Goal: Transaction & Acquisition: Purchase product/service

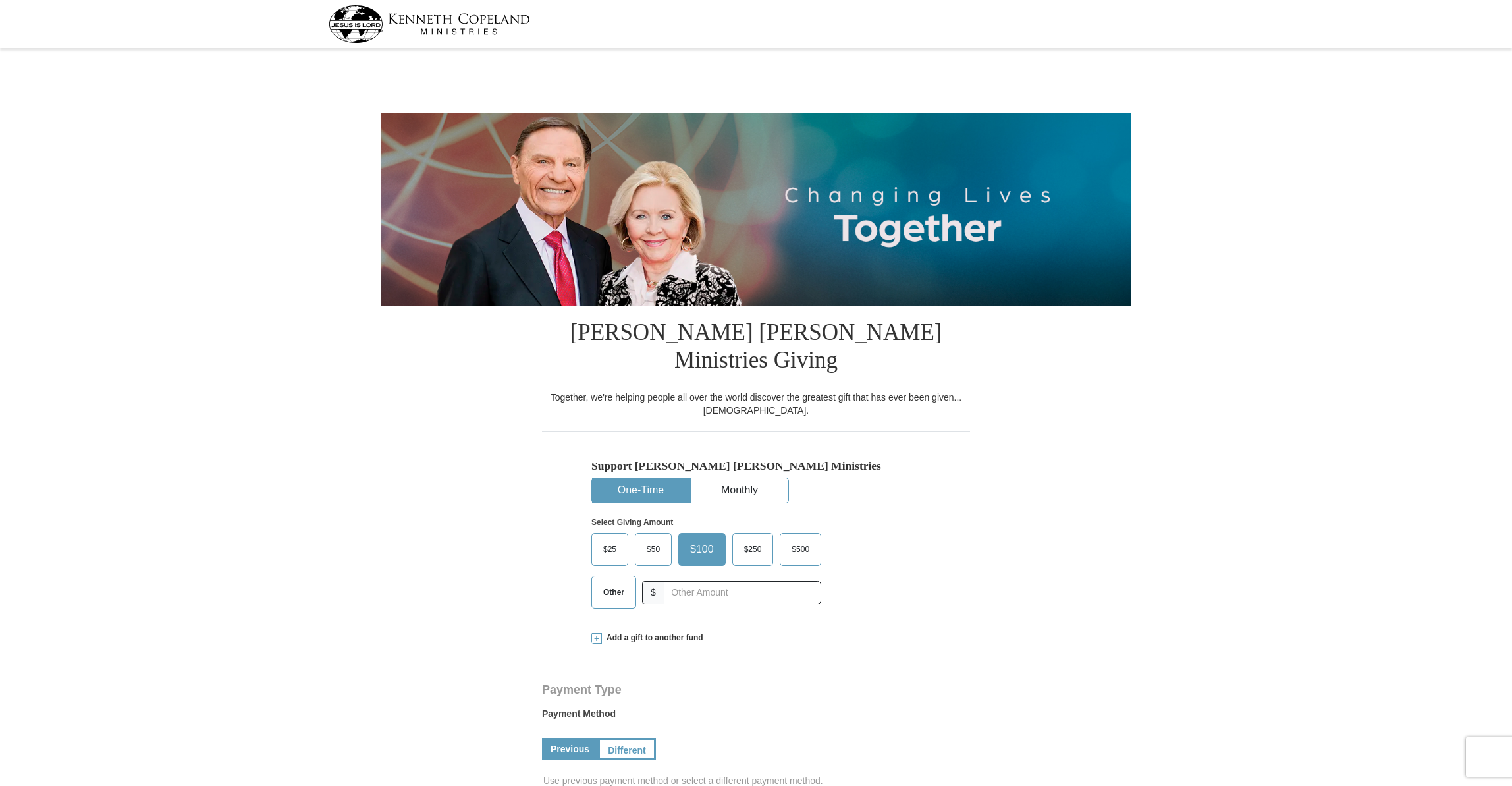
select select "TX"
click at [619, 583] on span "Other" at bounding box center [614, 592] width 34 height 20
click at [0, 0] on input "Other" at bounding box center [0, 0] width 0 height 0
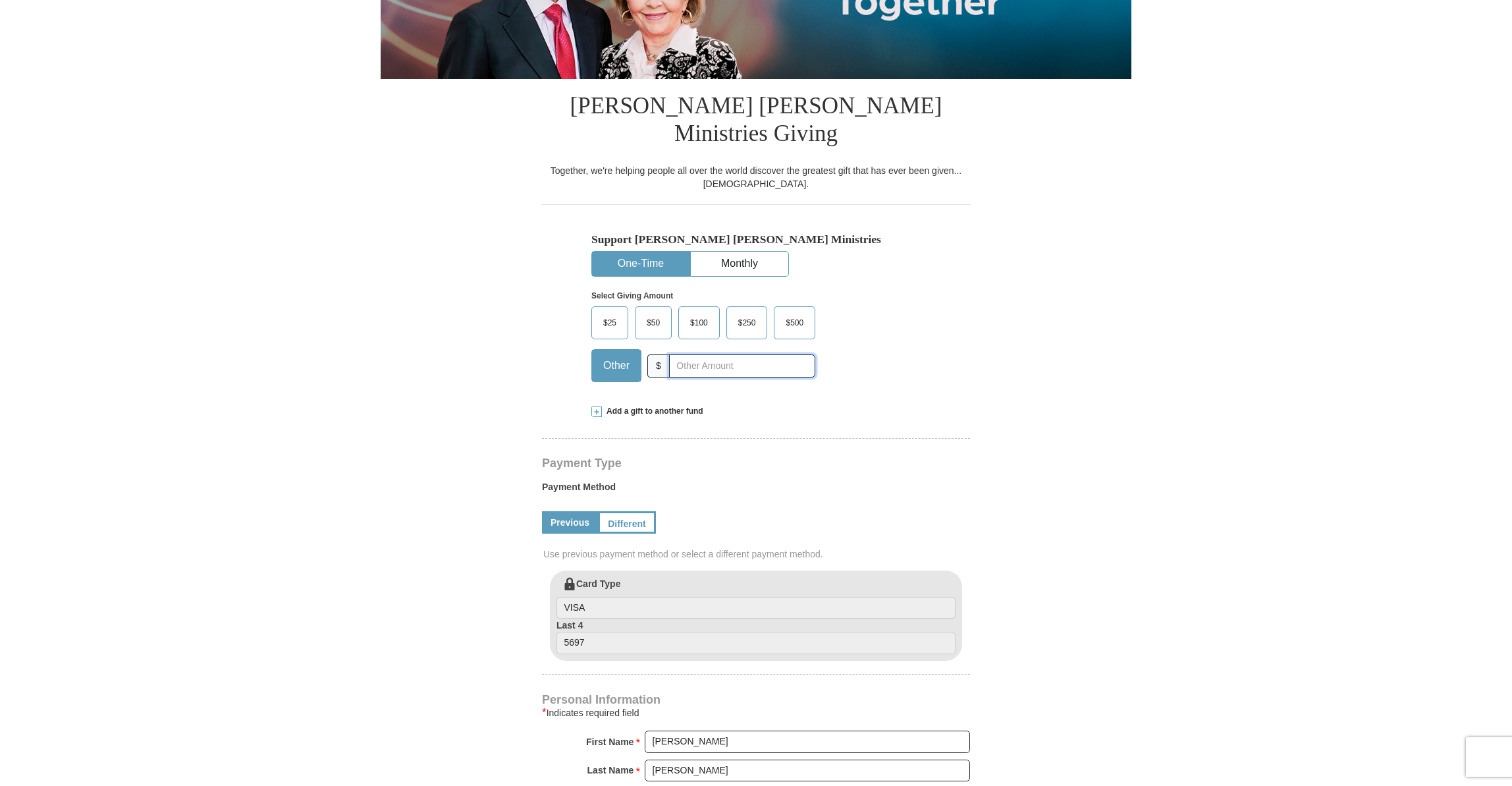
scroll to position [335, 0]
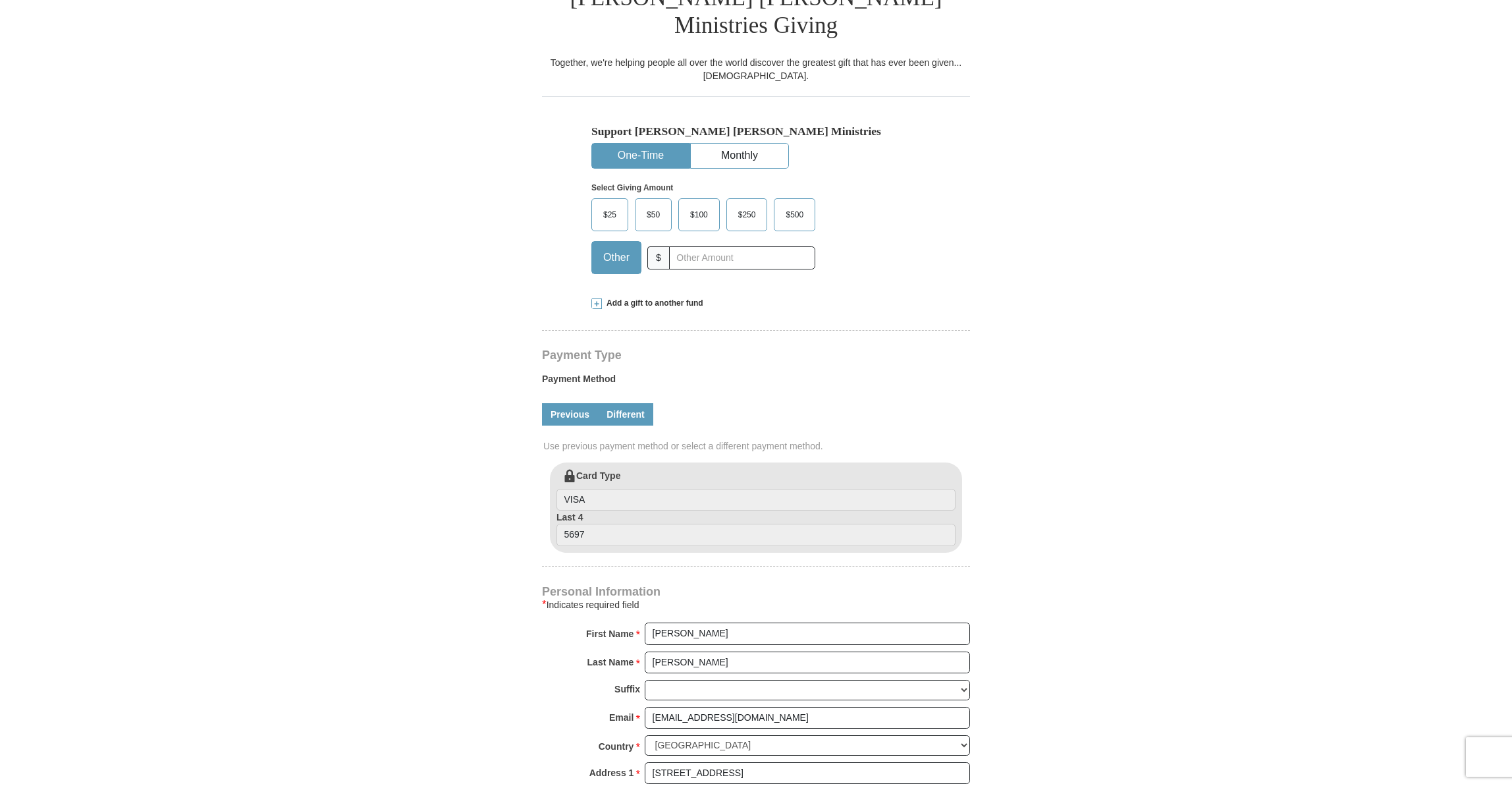
click at [630, 403] on link "Different" at bounding box center [625, 415] width 55 height 22
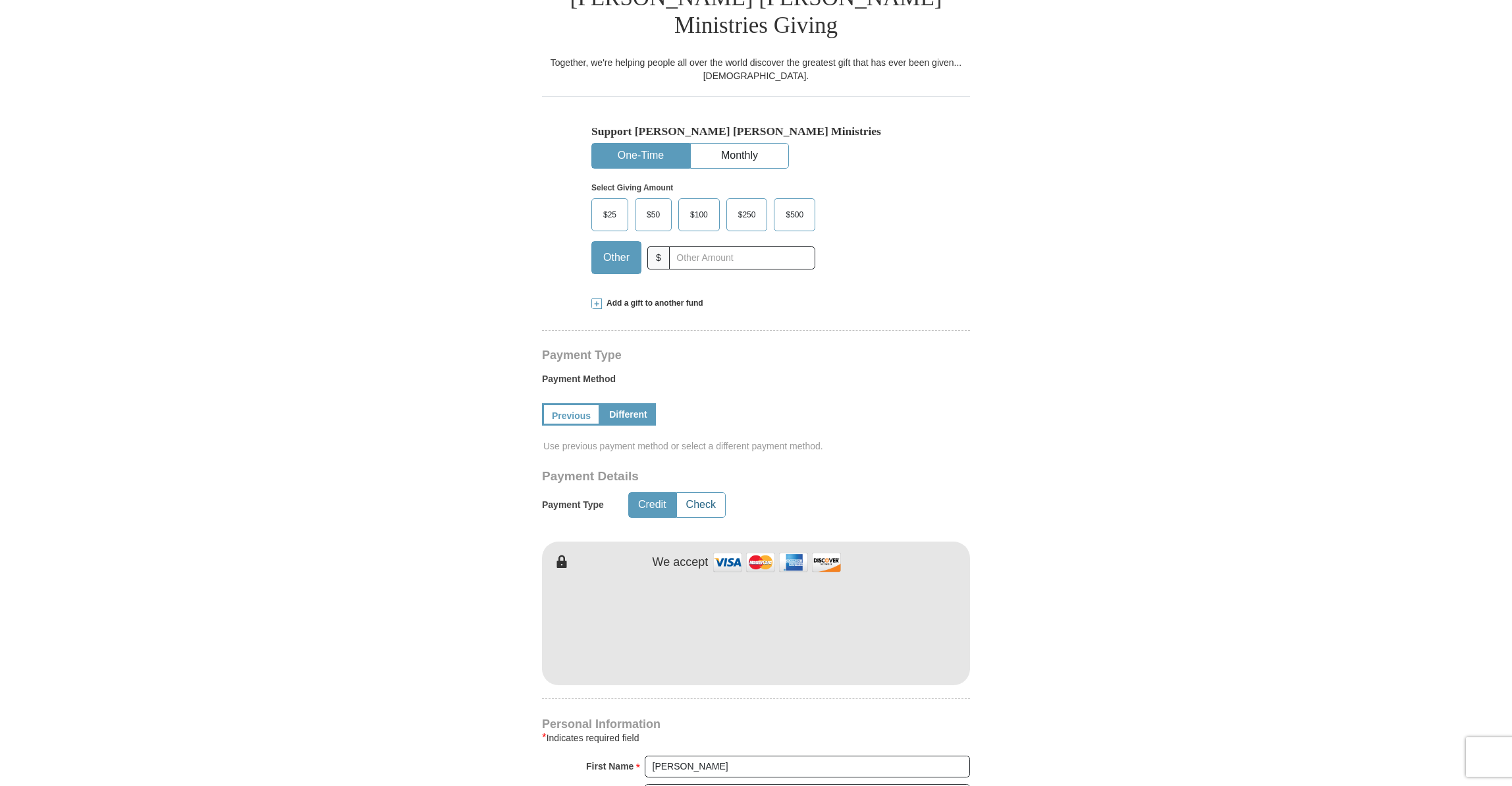
click at [696, 493] on button "Check" at bounding box center [700, 505] width 48 height 24
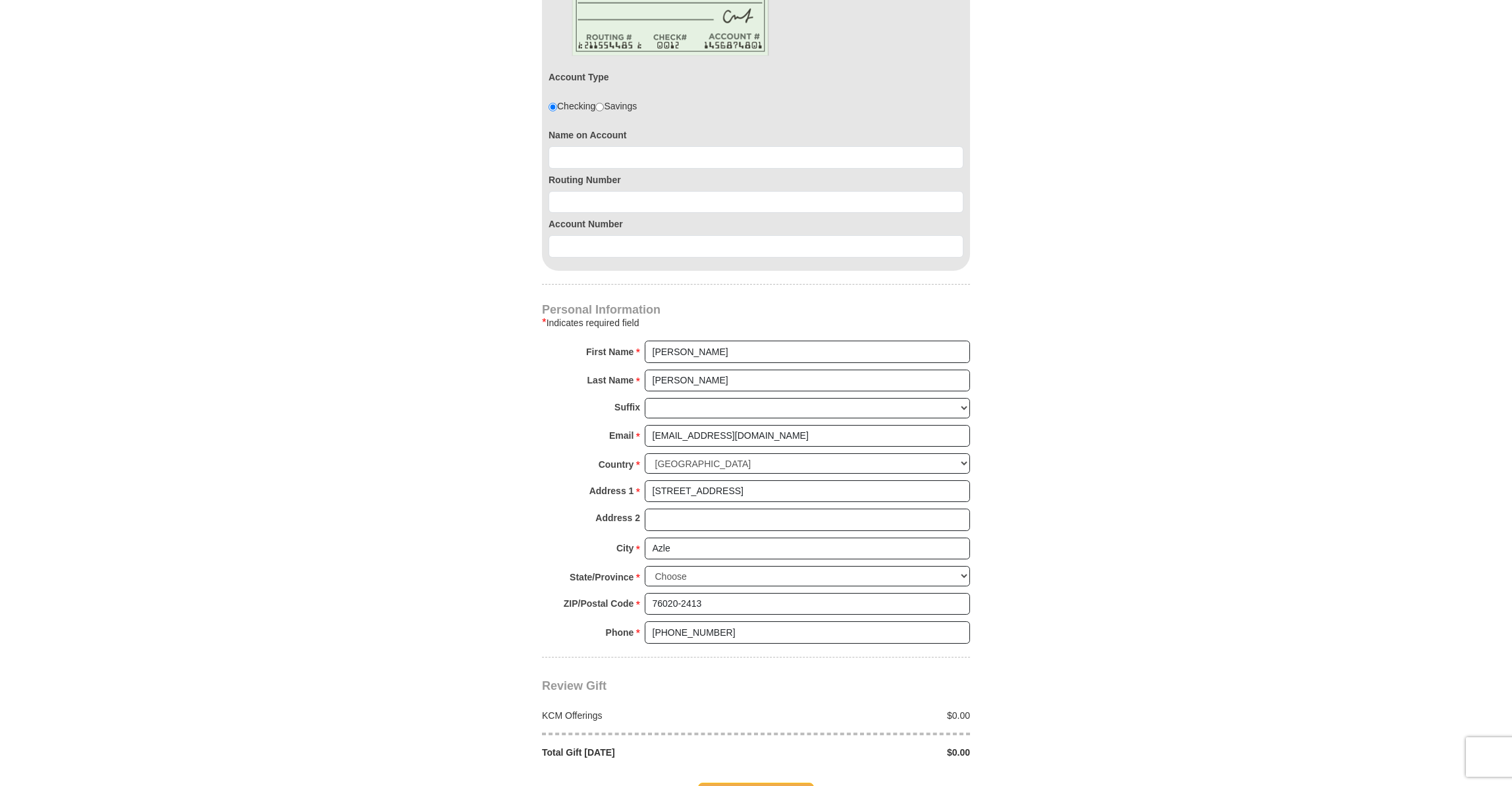
scroll to position [1063, 0]
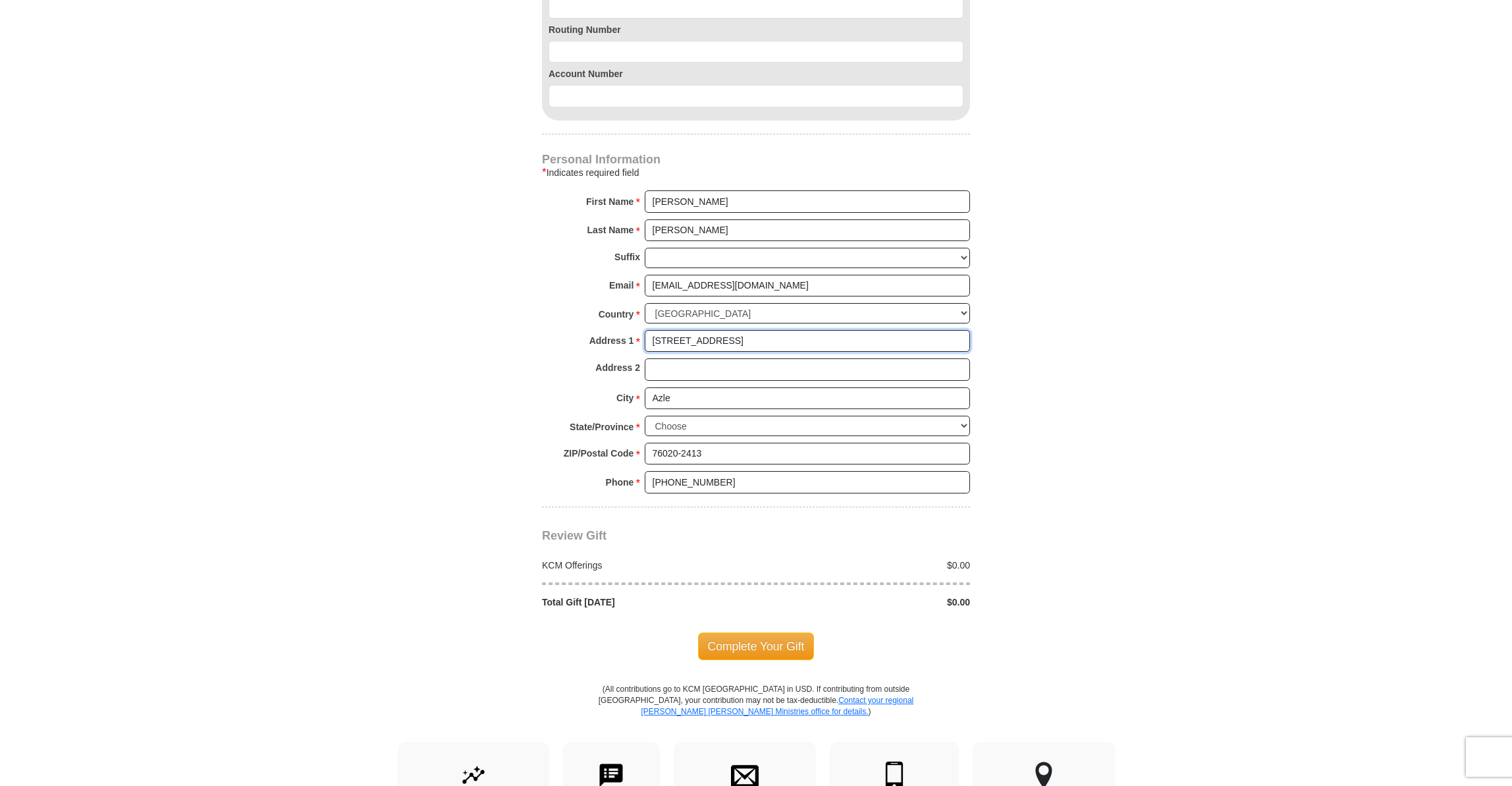
drag, startPoint x: 721, startPoint y: 301, endPoint x: 630, endPoint y: 301, distance: 91.0
type input "[STREET_ADDRESS]"
type input "Wimauma"
select select "FL"
type input "33598"
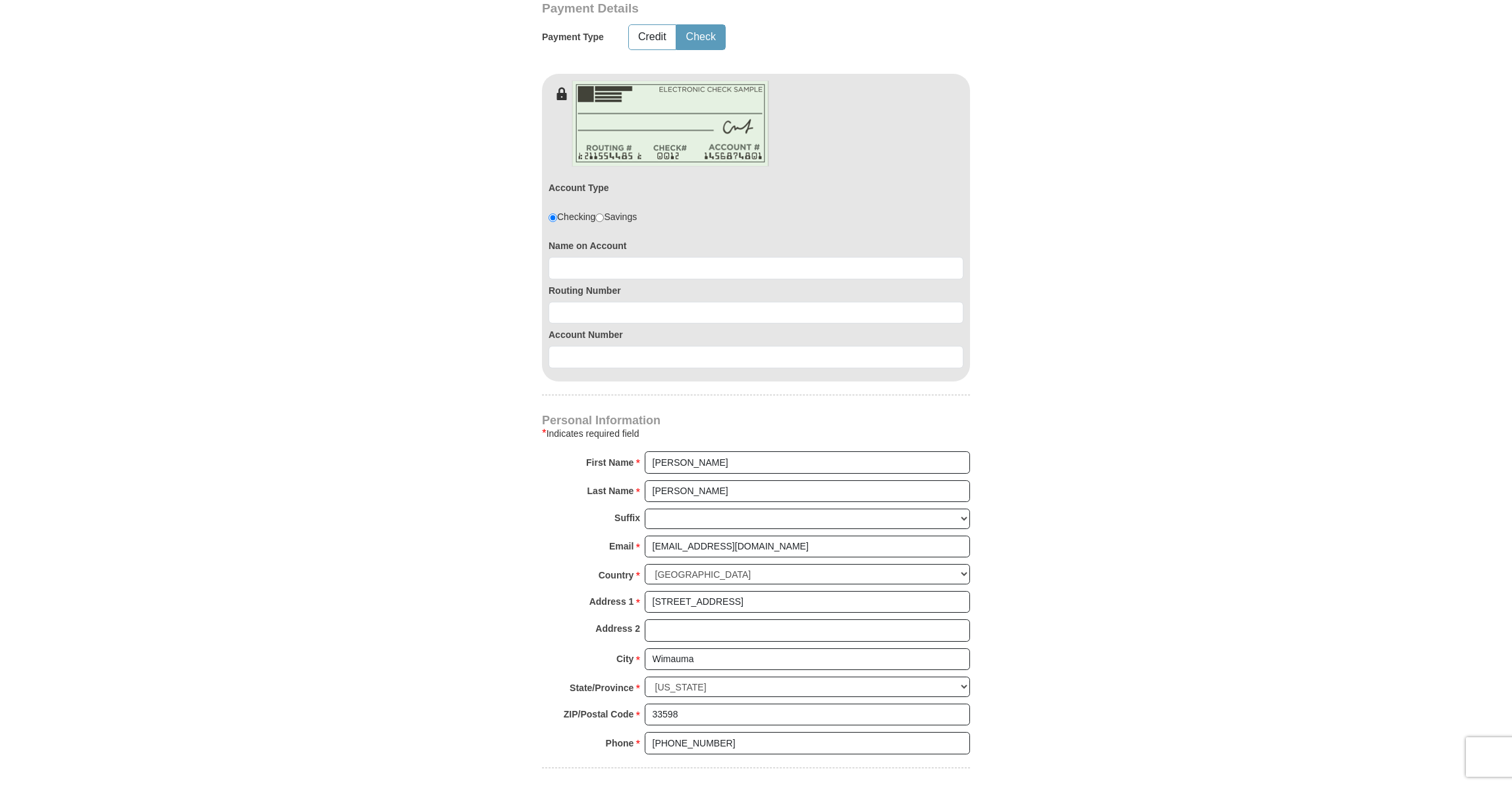
scroll to position [751, 0]
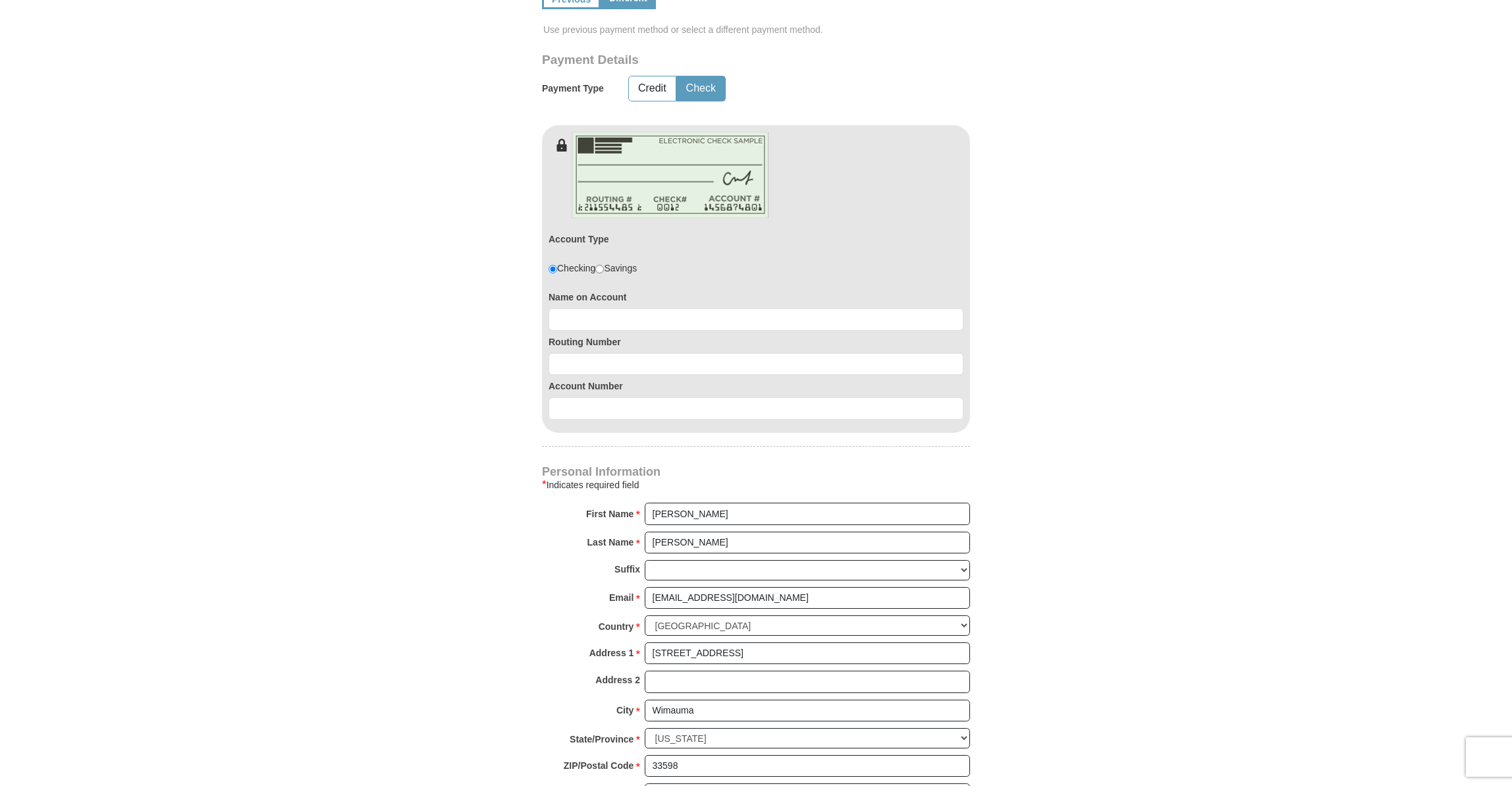
click at [608, 262] on div "Checking Savings" at bounding box center [593, 268] width 88 height 13
click at [604, 265] on input "radio" at bounding box center [600, 269] width 8 height 8
radio input "true"
click at [581, 308] on input at bounding box center [756, 320] width 415 height 22
click at [599, 308] on input "[PERSON_NAME]" at bounding box center [756, 320] width 415 height 22
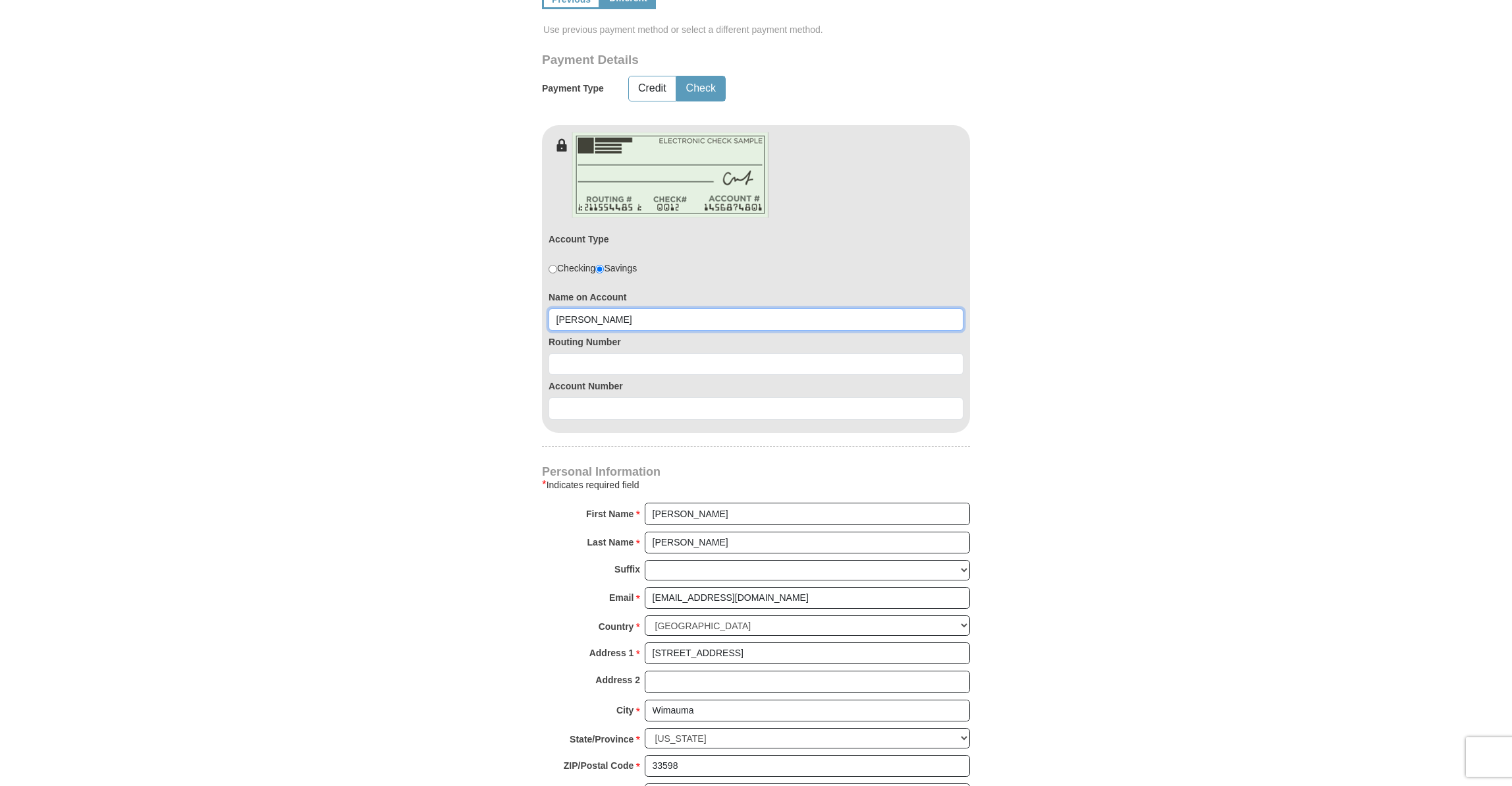
type input "Portia Jackson"
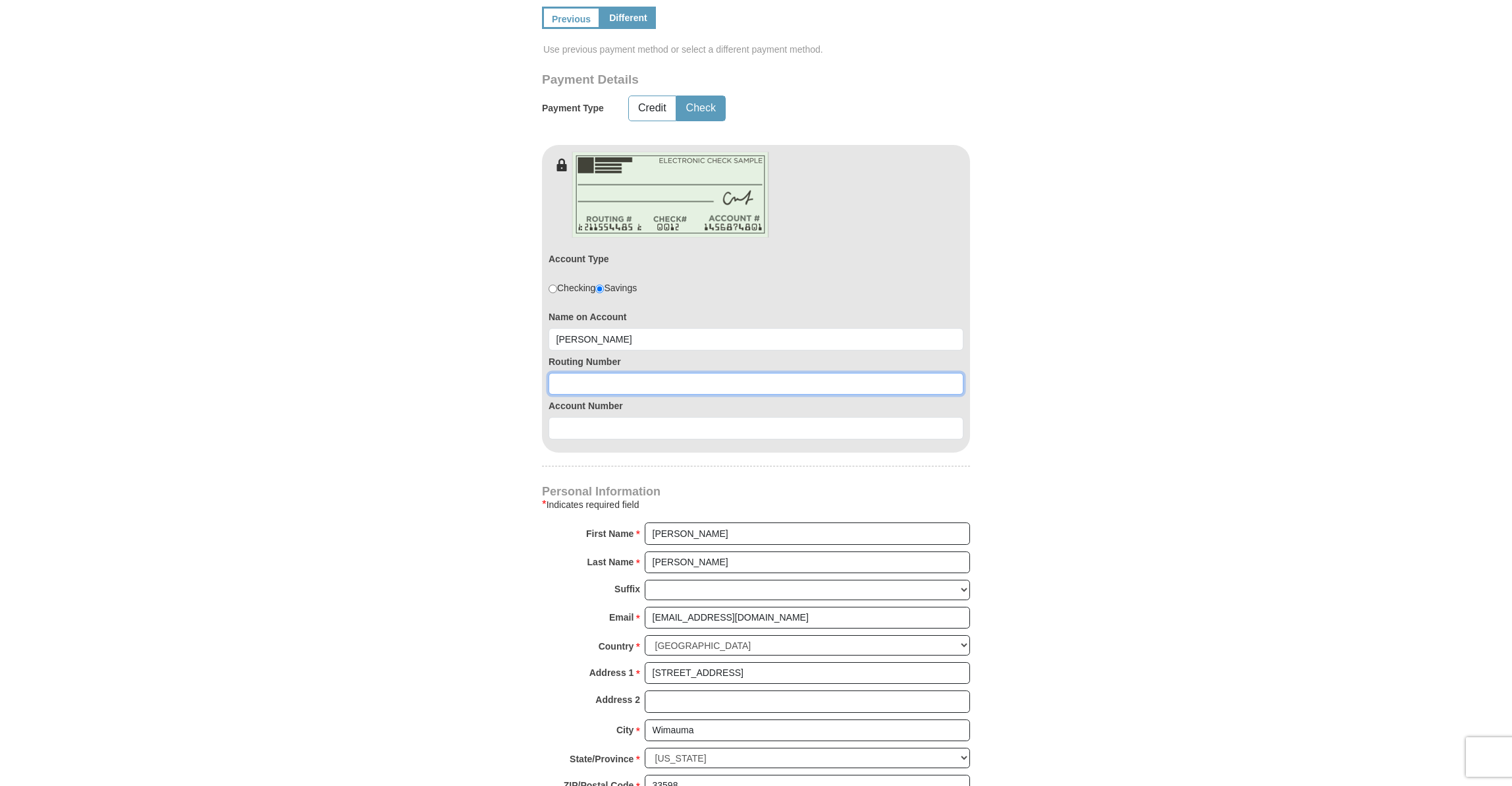
scroll to position [424, 0]
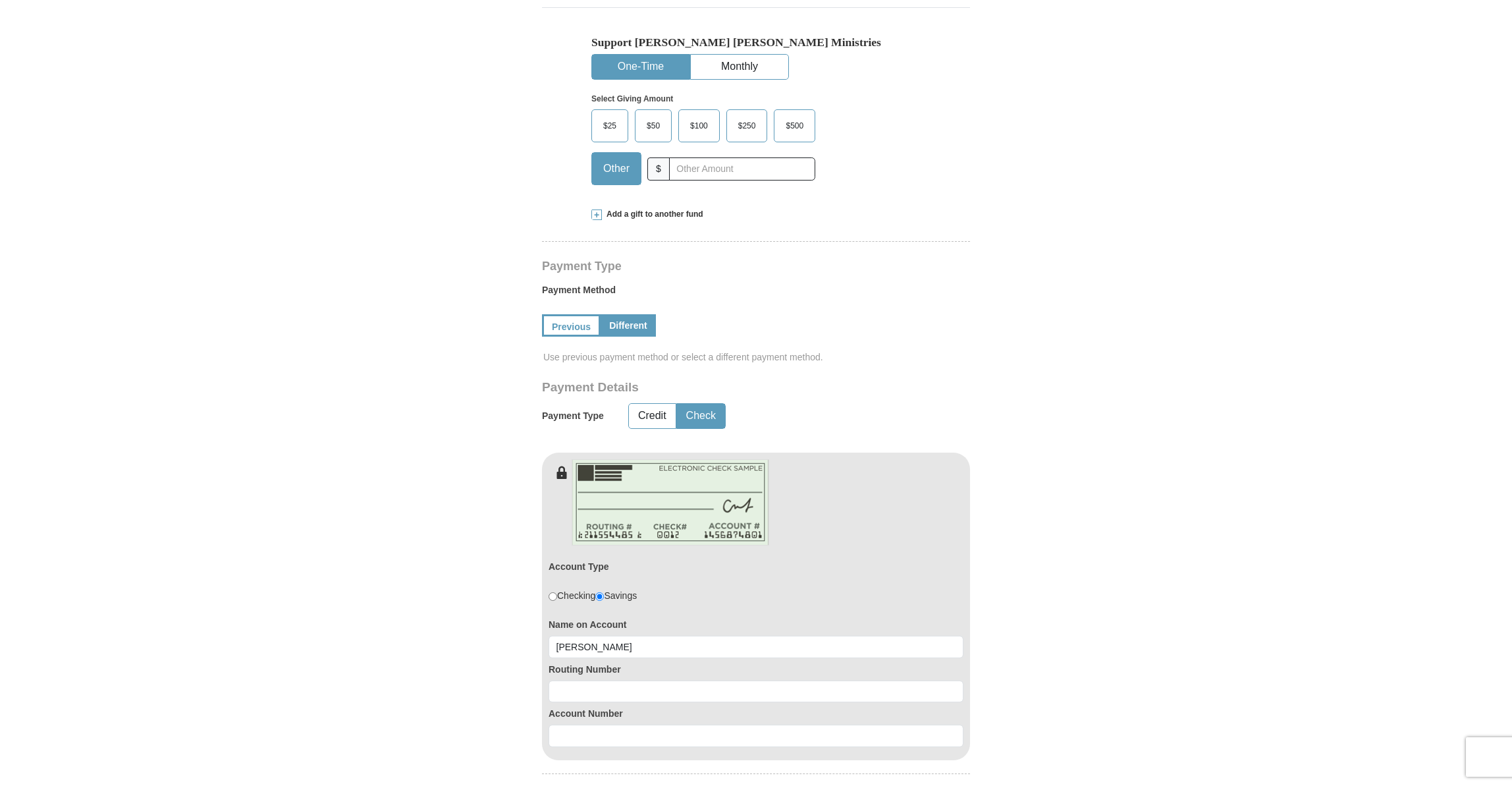
click at [599, 210] on span at bounding box center [596, 215] width 10 height 10
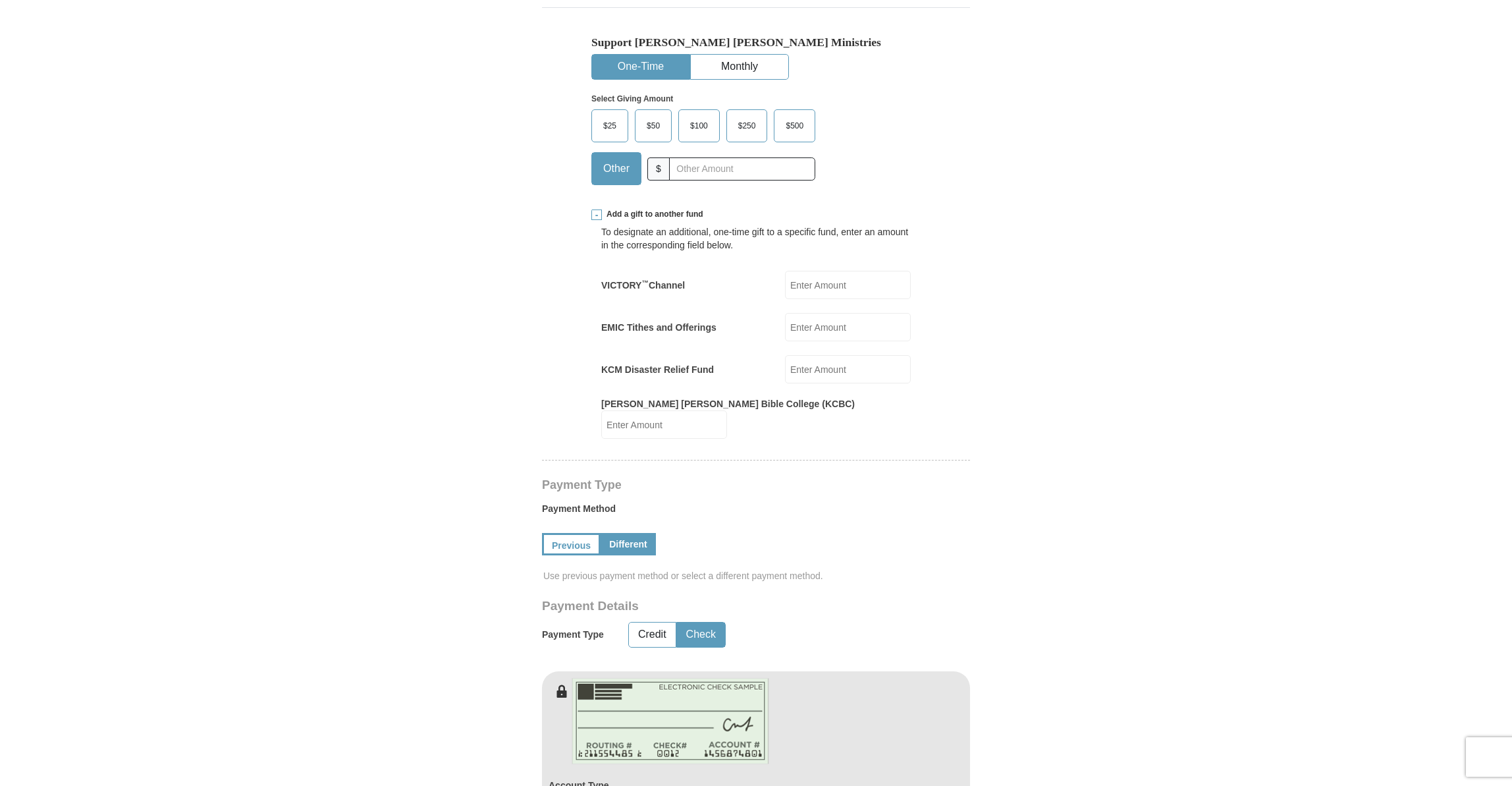
click at [594, 210] on span at bounding box center [596, 215] width 10 height 10
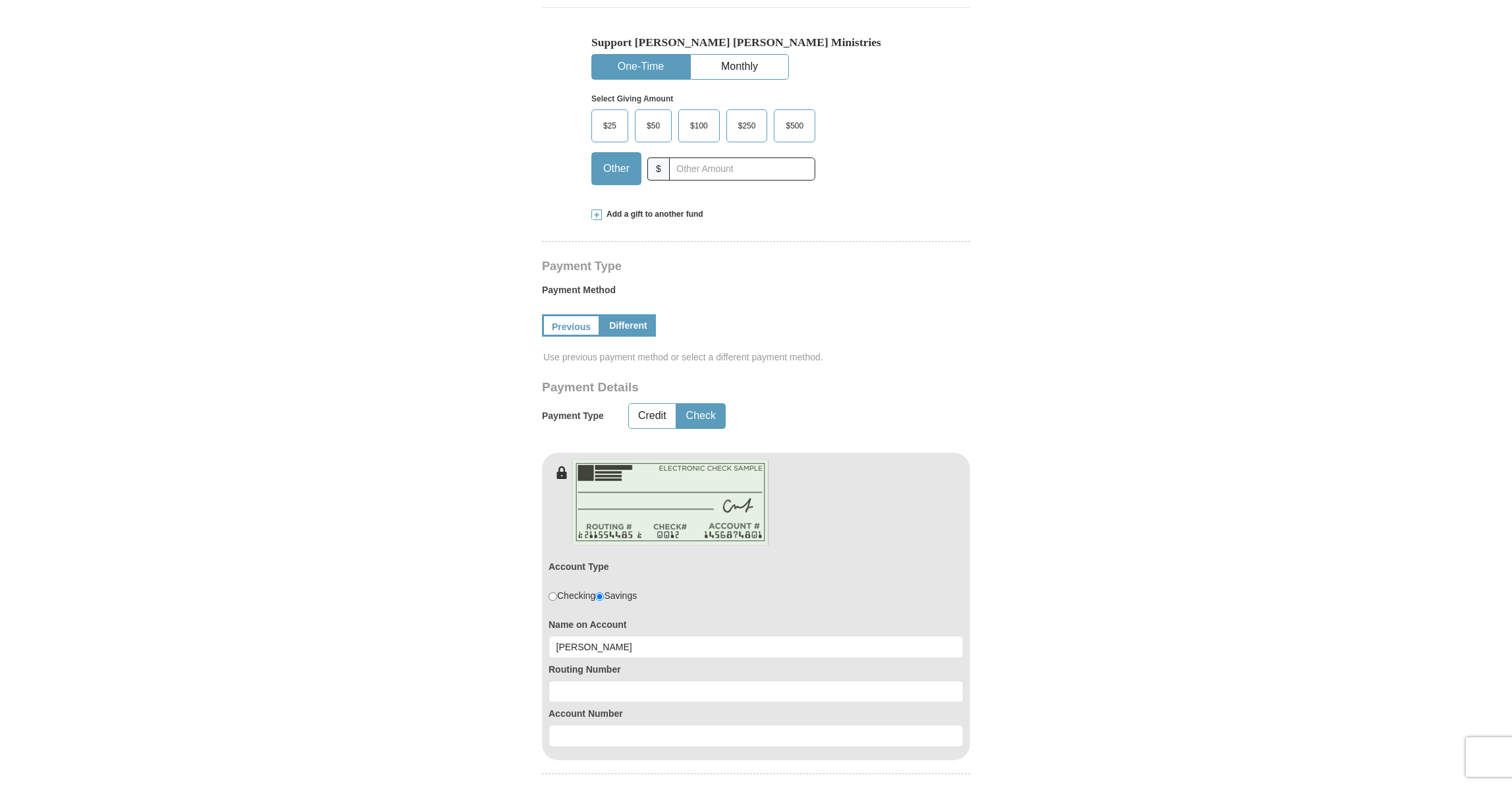
click at [656, 116] on span "$50" at bounding box center [654, 126] width 27 height 20
click at [0, 0] on input "$50" at bounding box center [0, 0] width 0 height 0
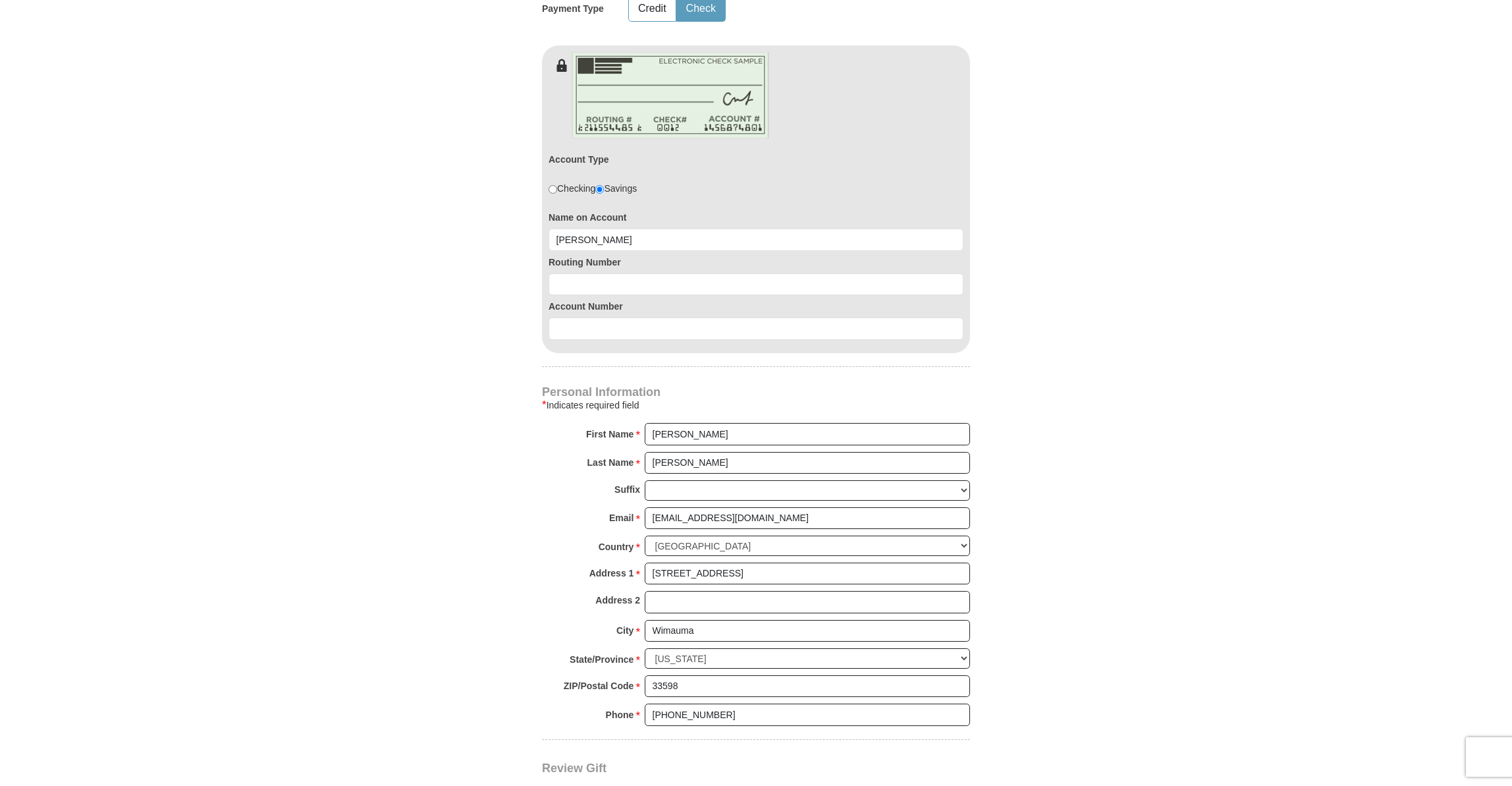
scroll to position [813, 0]
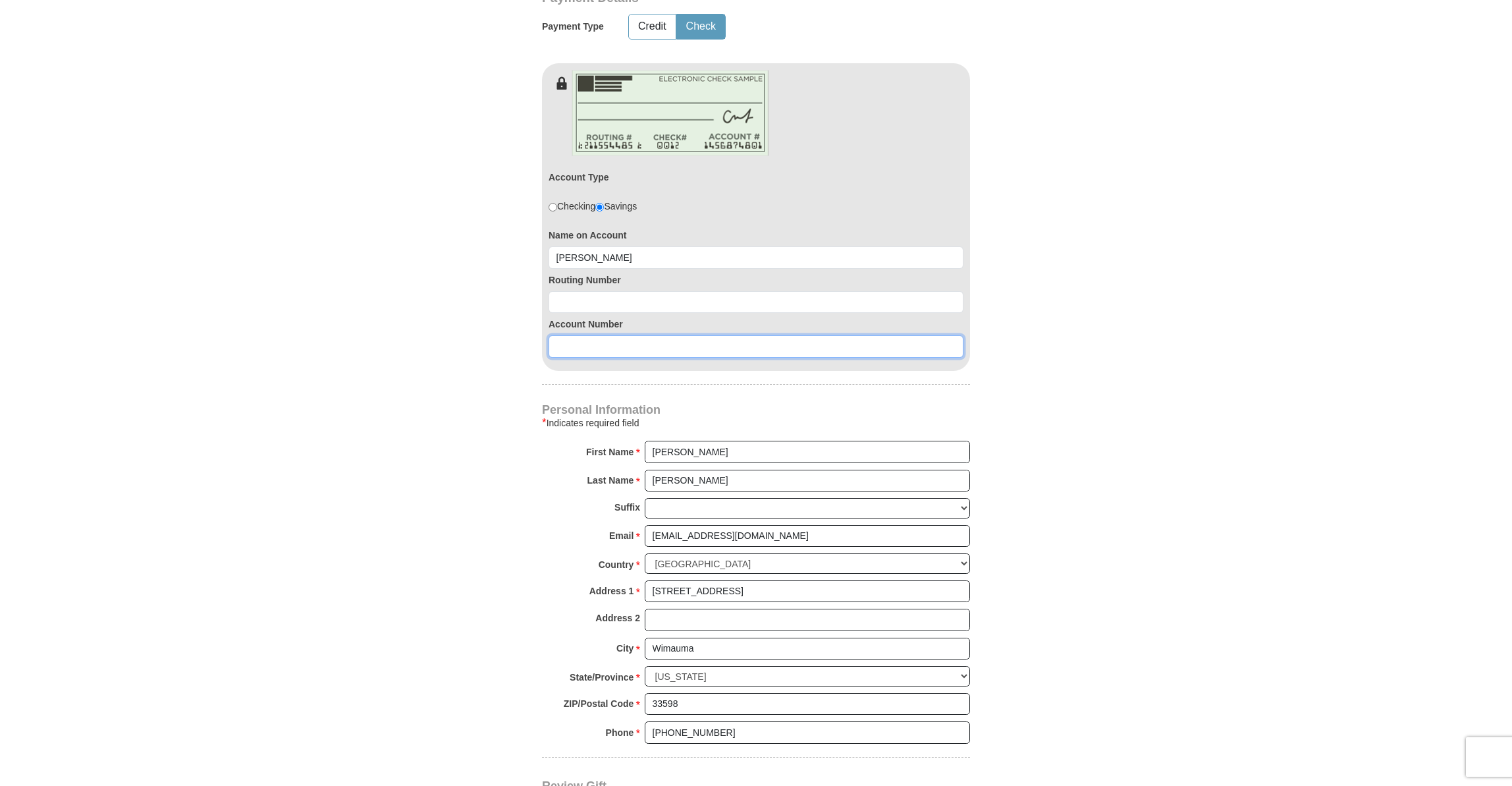
click at [650, 336] on input at bounding box center [756, 347] width 415 height 22
paste input "300083805741"
type input "300083805741"
click at [616, 291] on input at bounding box center [756, 302] width 415 height 22
click at [688, 291] on input at bounding box center [756, 302] width 415 height 22
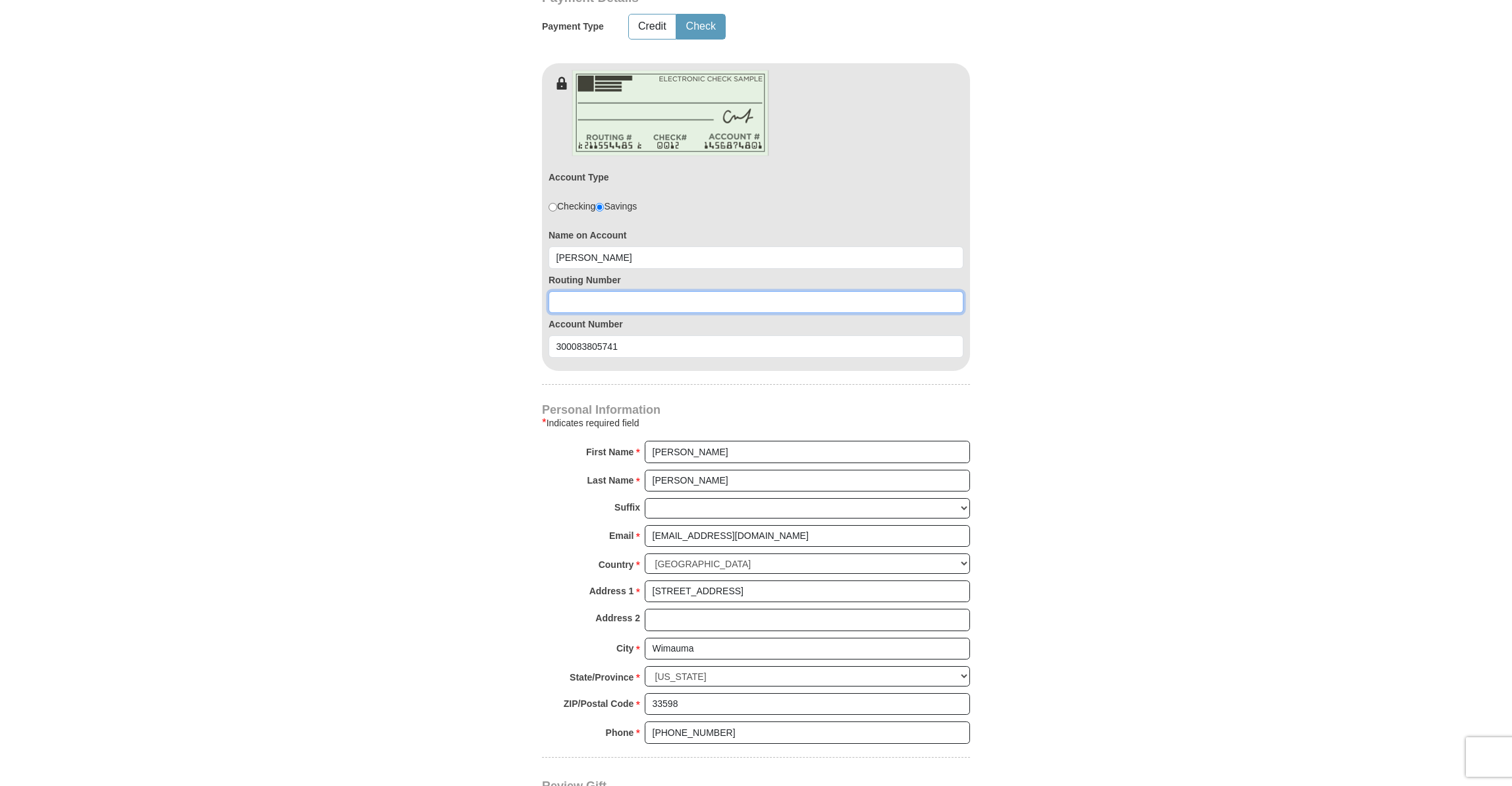
paste input "124085260"
type input "124085260"
click at [1030, 378] on form "Kenneth Copeland Ministries Giving Together, we're helping people all over the …" at bounding box center [756, 116] width 751 height 1752
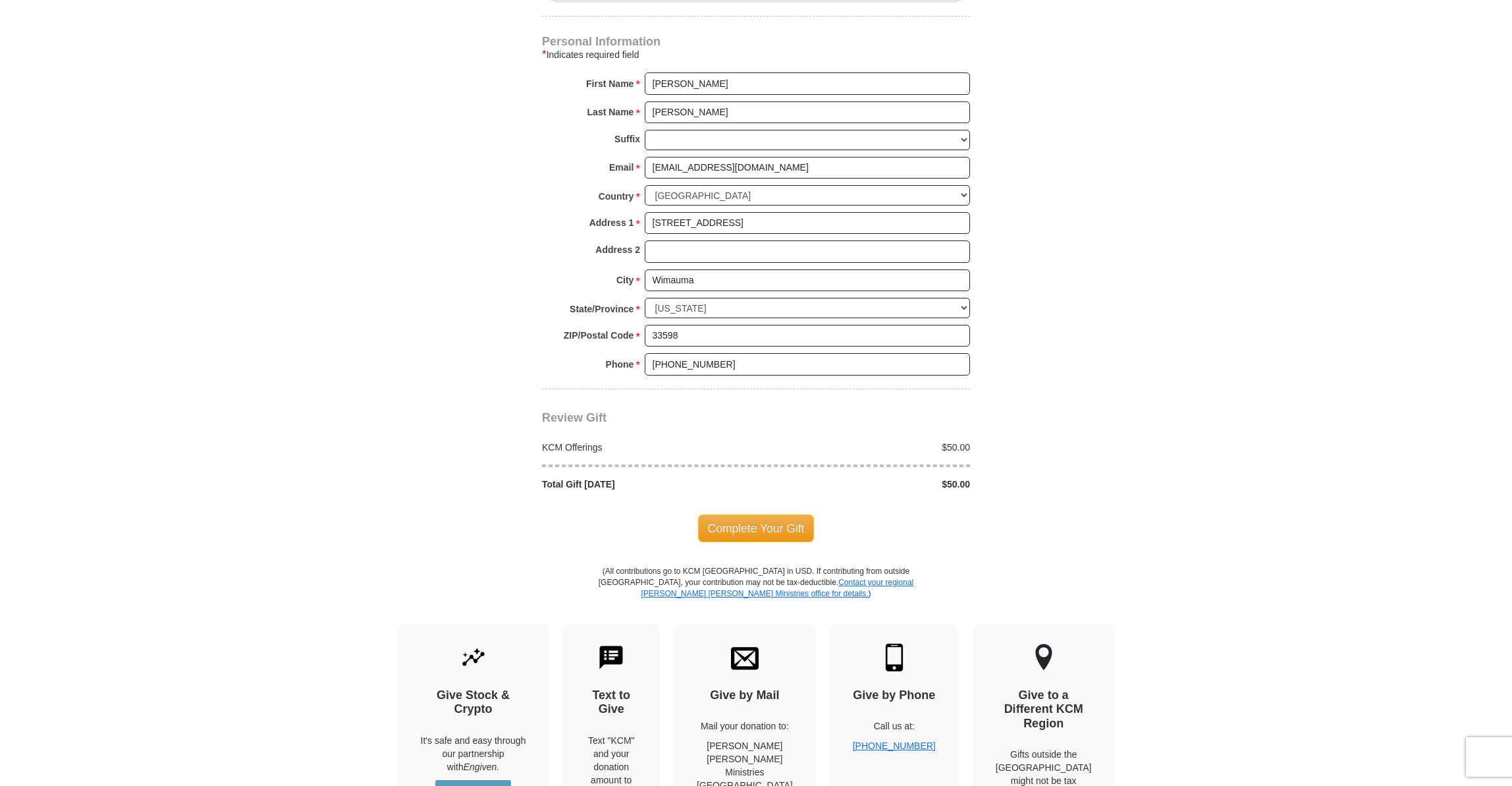
scroll to position [1496, 0]
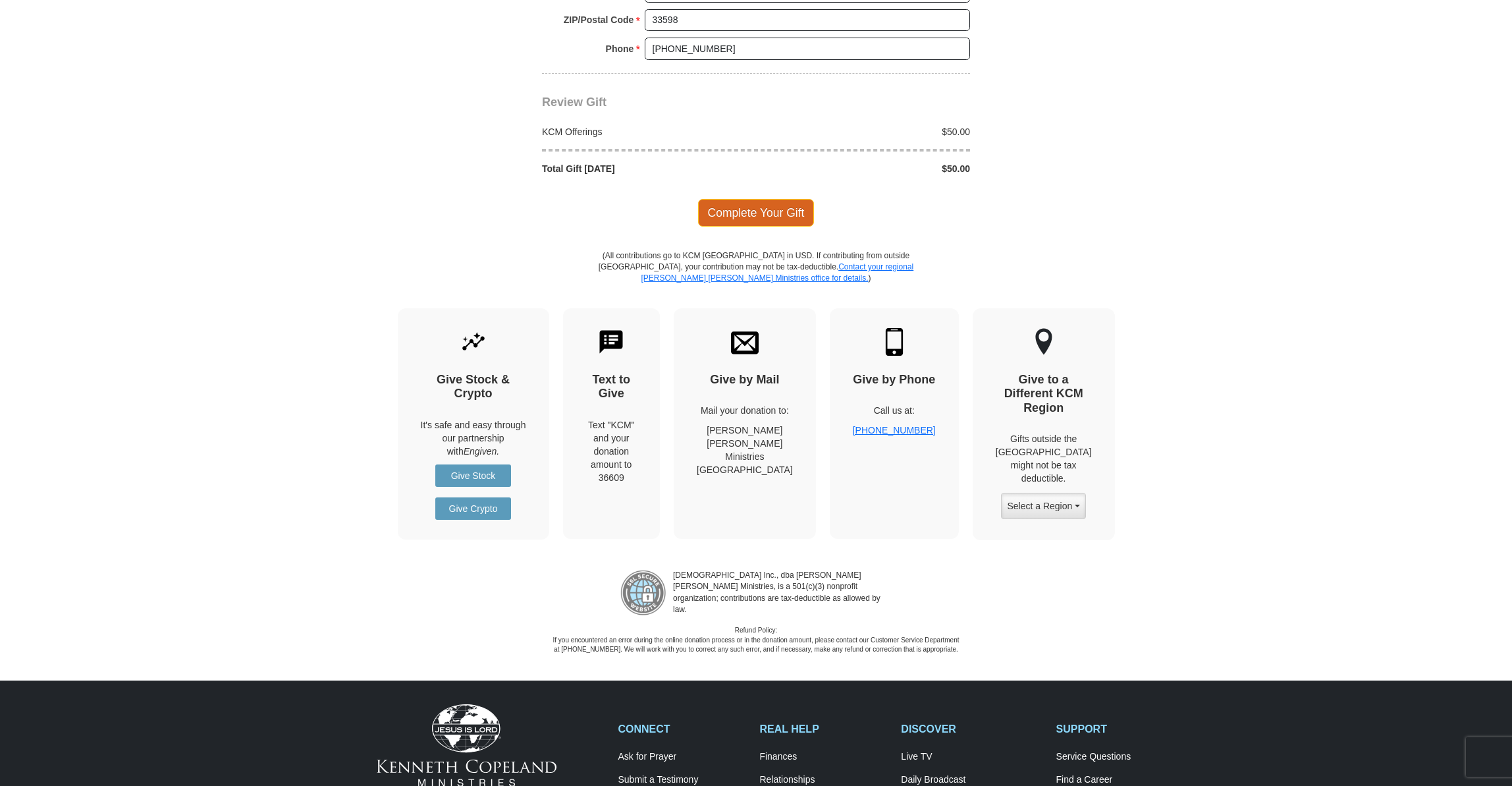
click at [757, 199] on span "Complete Your Gift" at bounding box center [756, 213] width 117 height 28
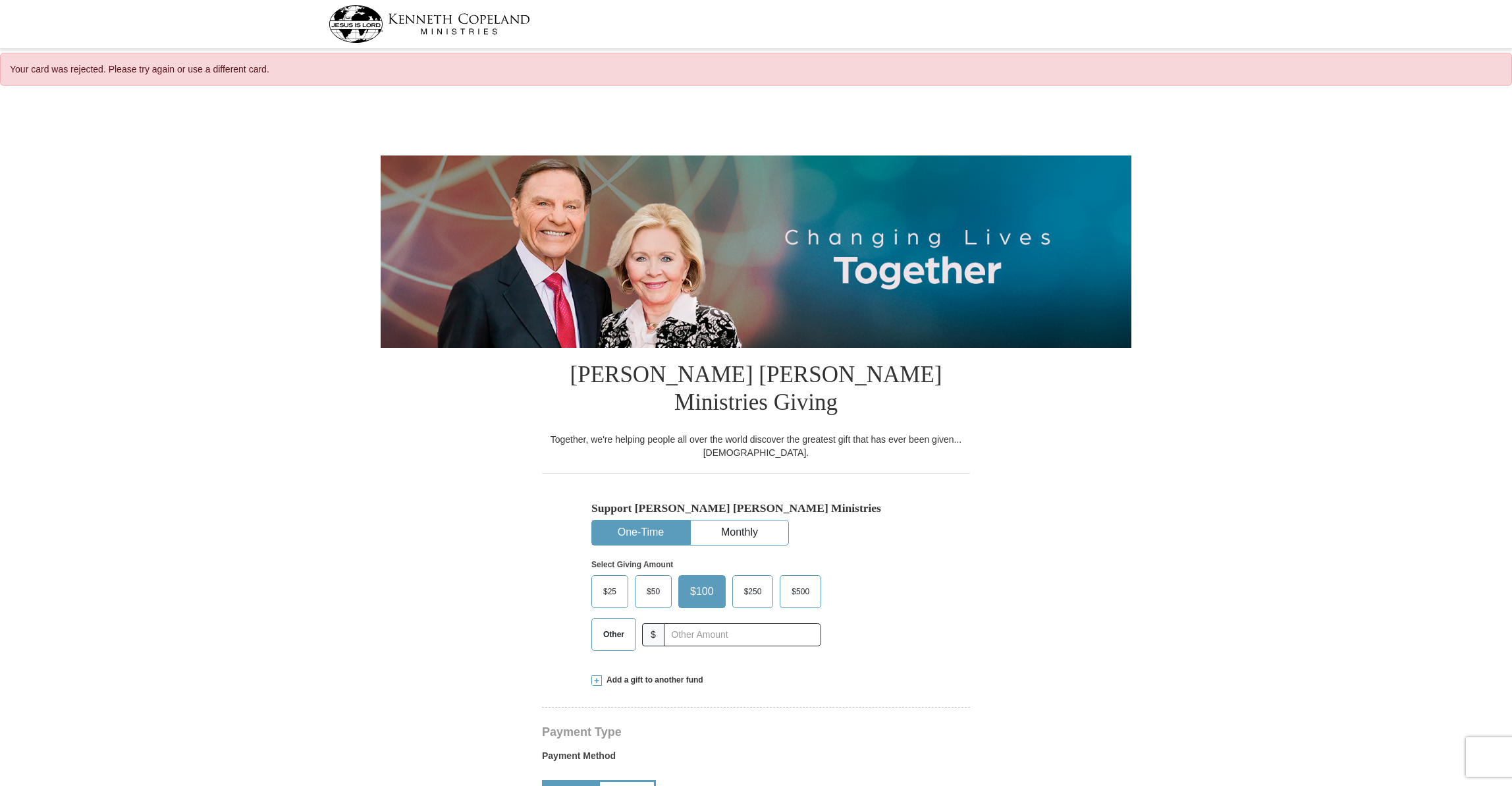
select select "FL"
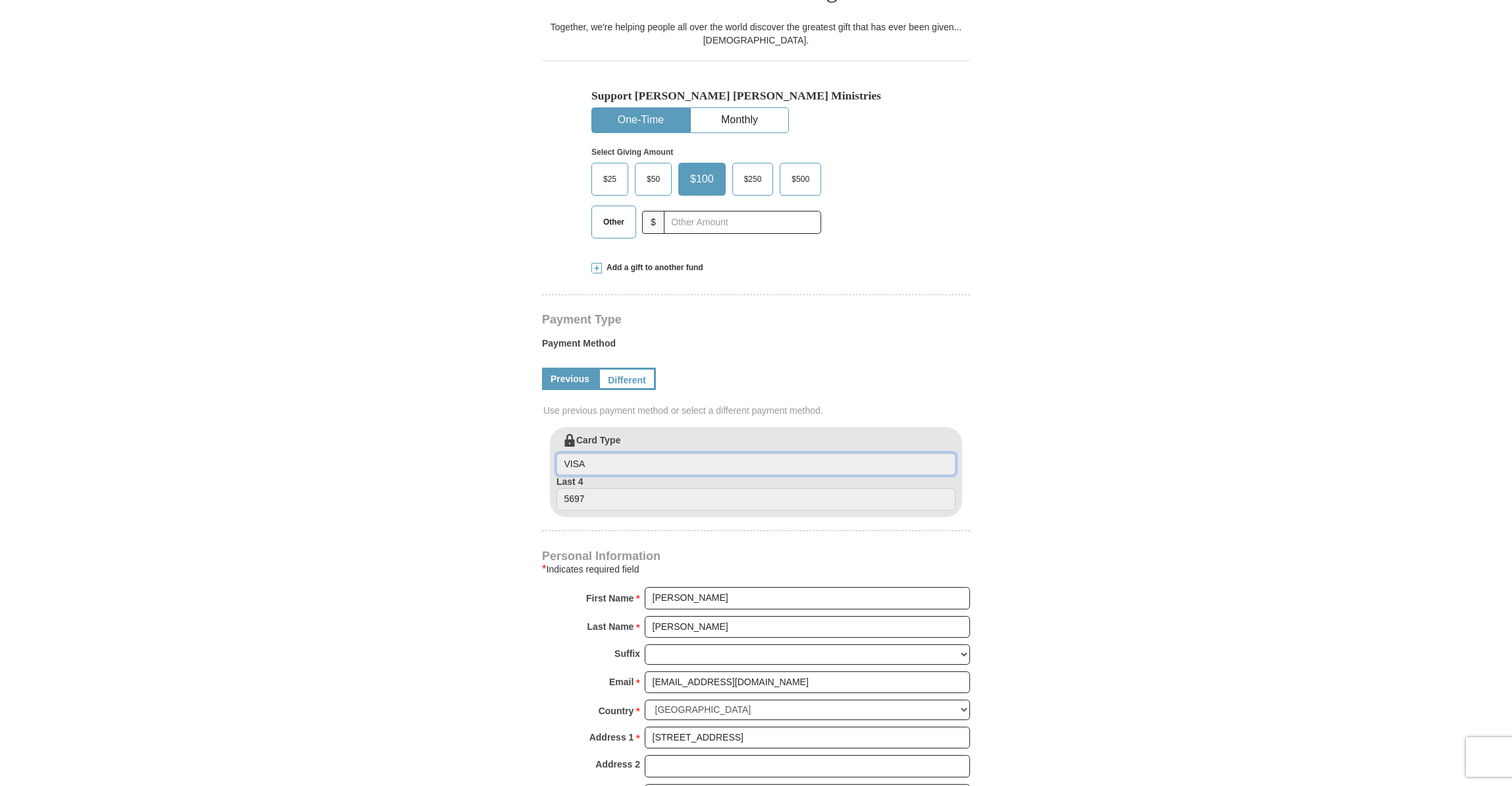
click at [595, 453] on input "VISA" at bounding box center [756, 464] width 399 height 22
click at [578, 453] on input "VISA" at bounding box center [756, 464] width 399 height 22
click at [577, 453] on input "VISA" at bounding box center [756, 464] width 399 height 22
click at [563, 368] on link "Previous" at bounding box center [570, 379] width 56 height 22
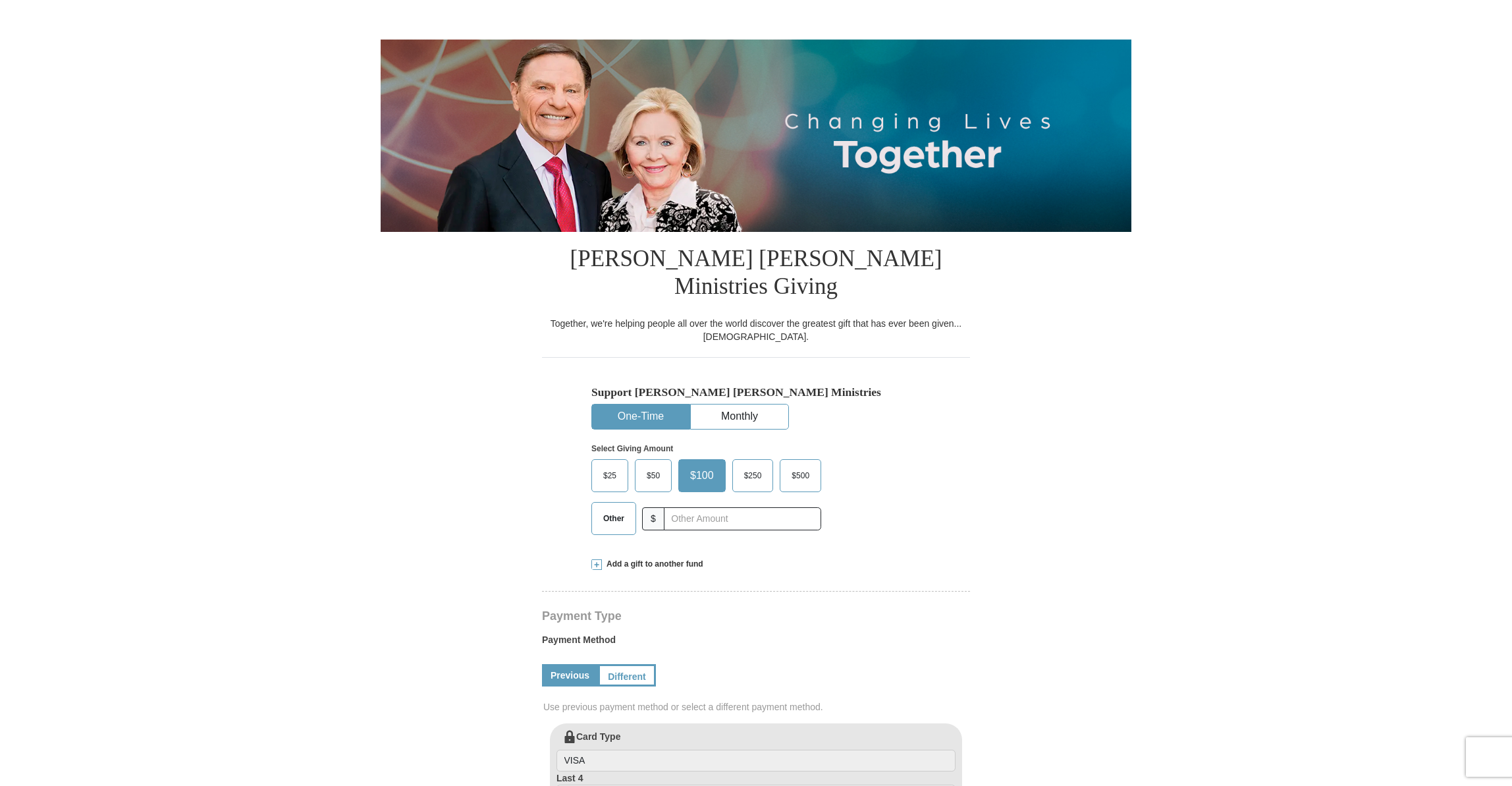
scroll to position [378, 0]
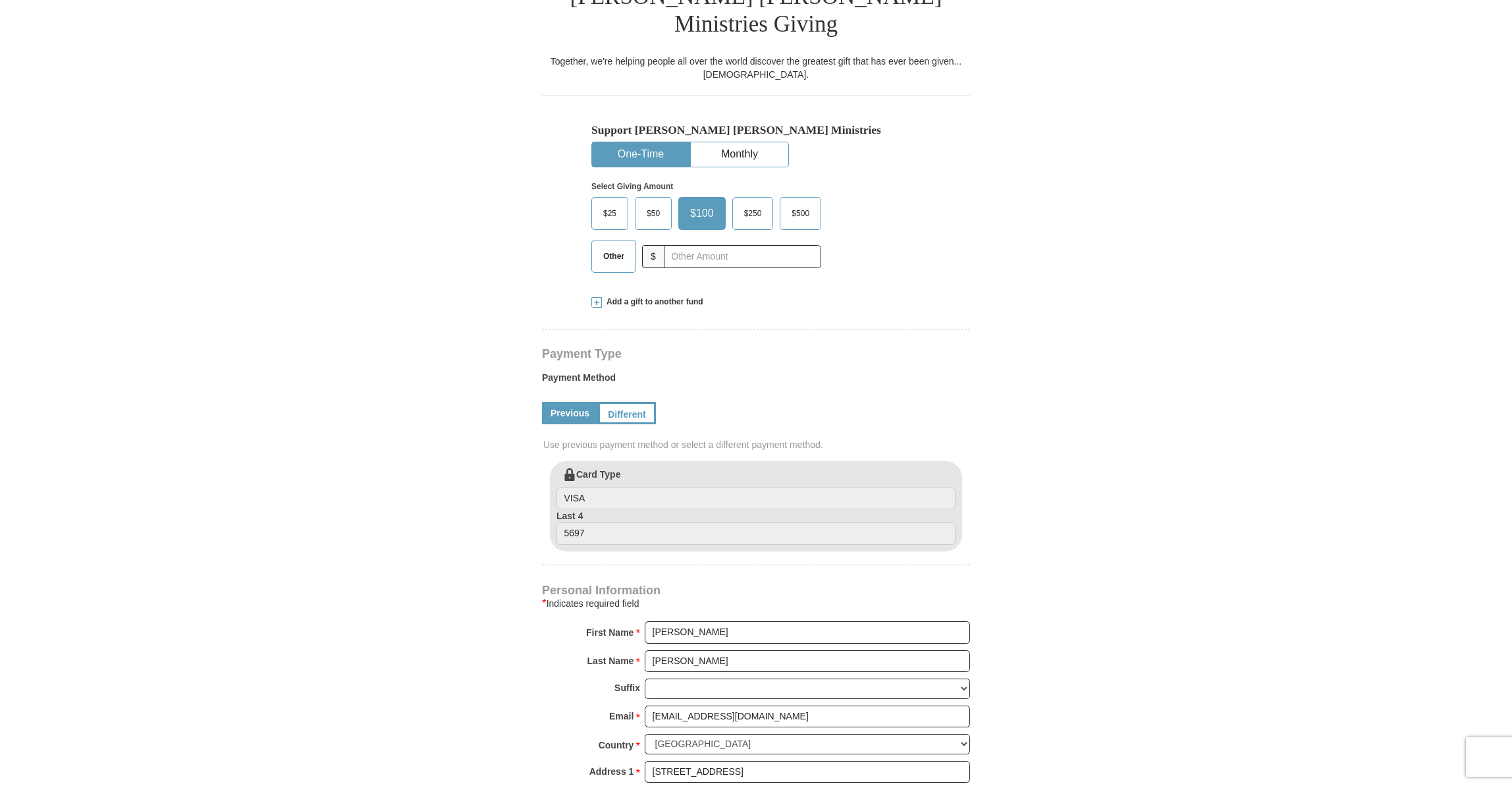
click at [570, 402] on link "Previous" at bounding box center [570, 413] width 56 height 22
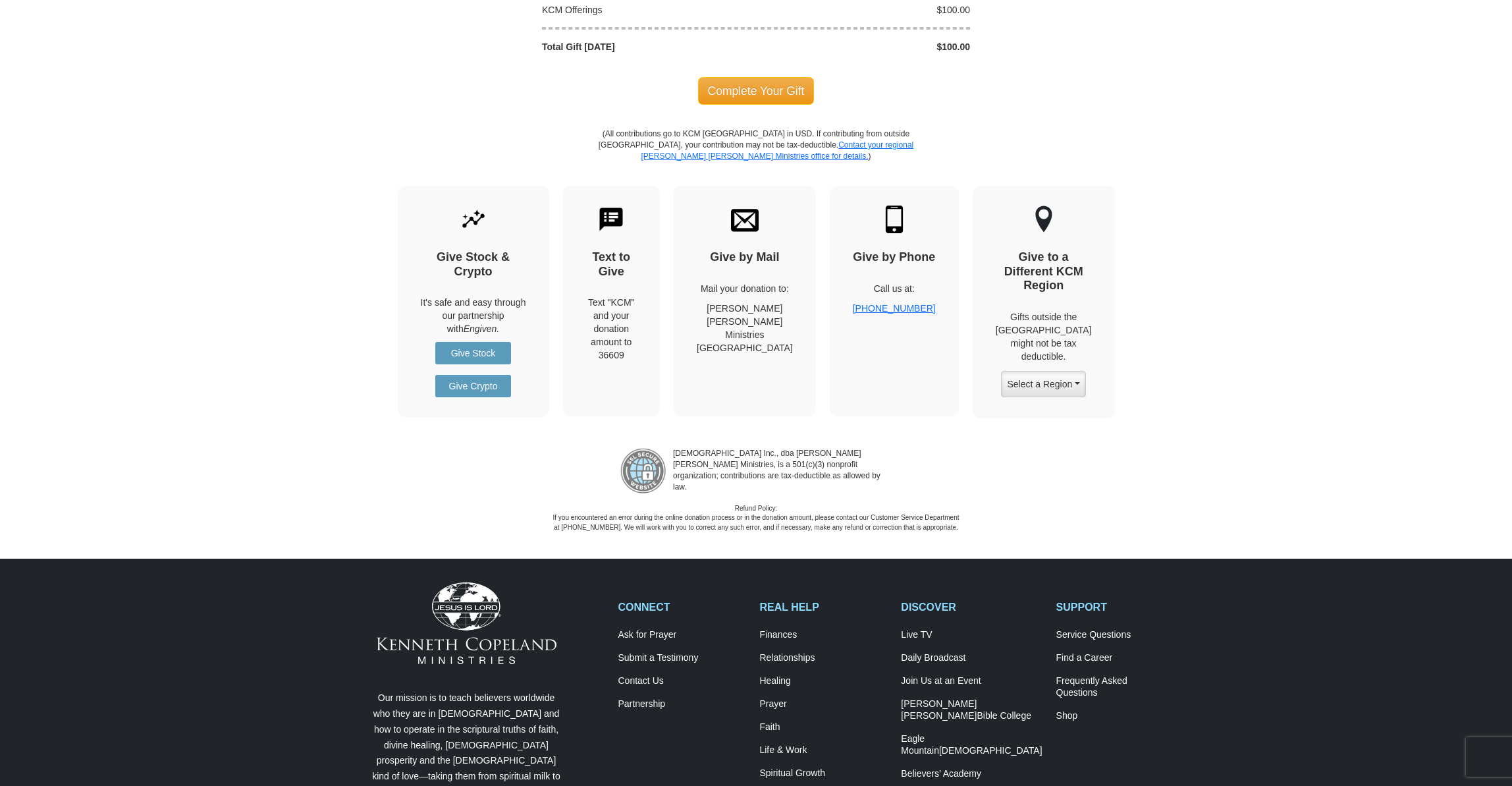
scroll to position [1490, 0]
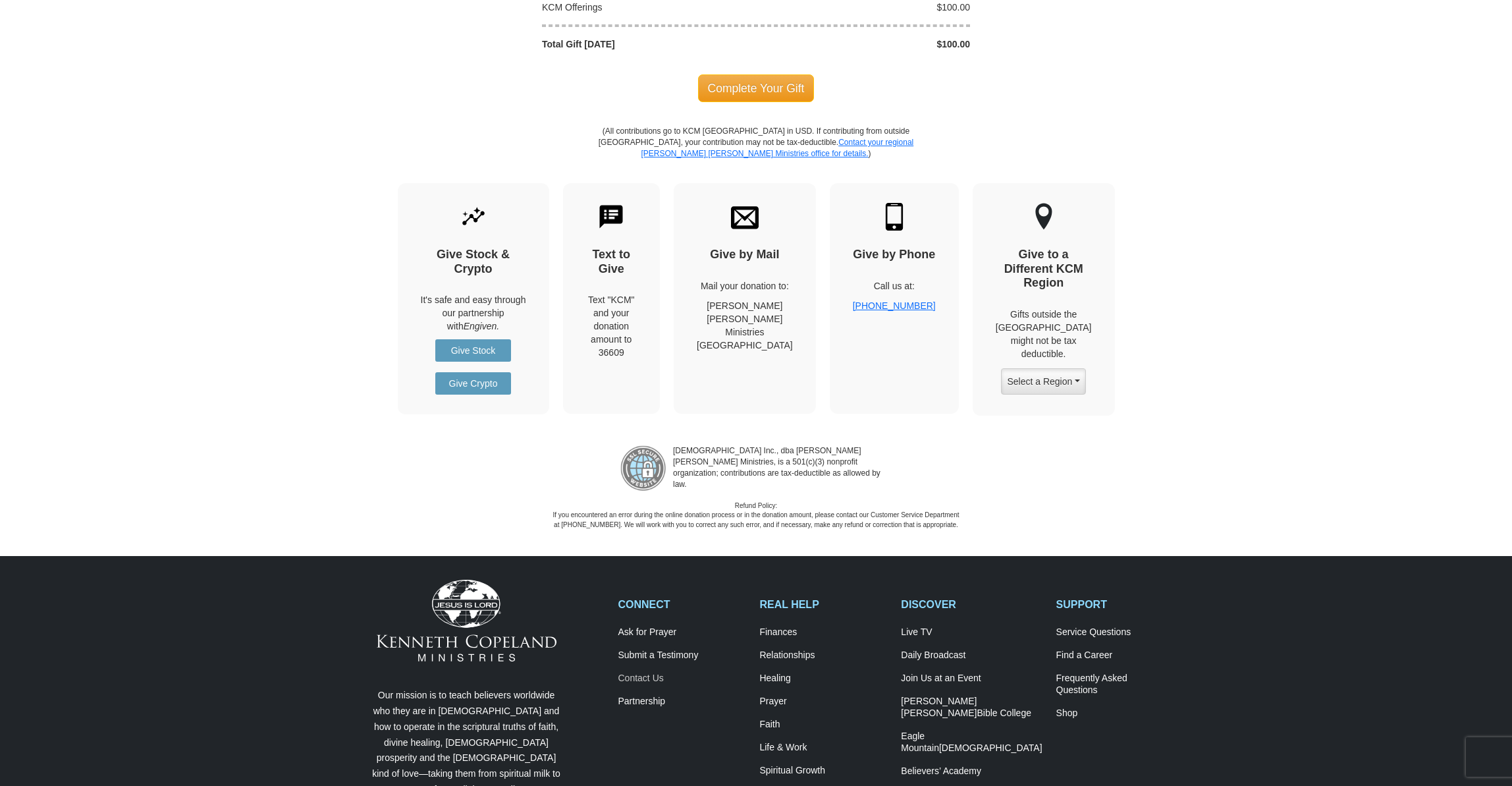
click at [648, 673] on link "Contact Us" at bounding box center [682, 678] width 128 height 12
